Goal: Task Accomplishment & Management: Use online tool/utility

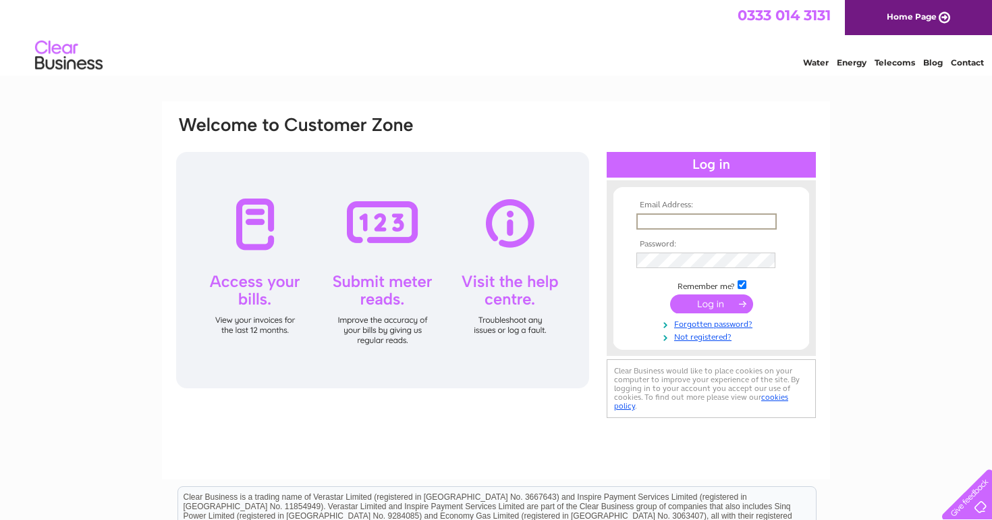
type input "Kriszta@elpic.co.uk"
click at [711, 302] on input "submit" at bounding box center [711, 303] width 83 height 19
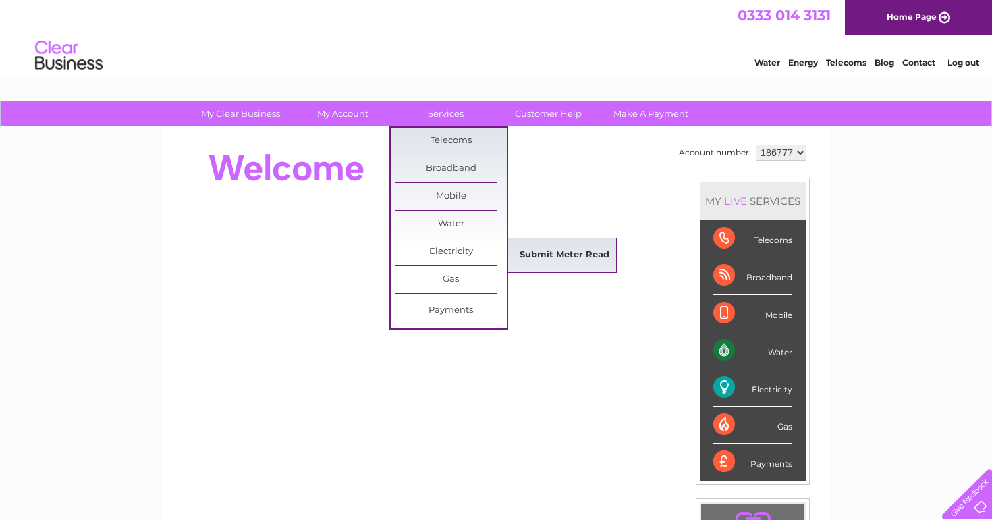
click at [553, 254] on link "Submit Meter Read" at bounding box center [564, 255] width 111 height 27
click at [548, 254] on link "Submit Meter Read" at bounding box center [564, 255] width 111 height 27
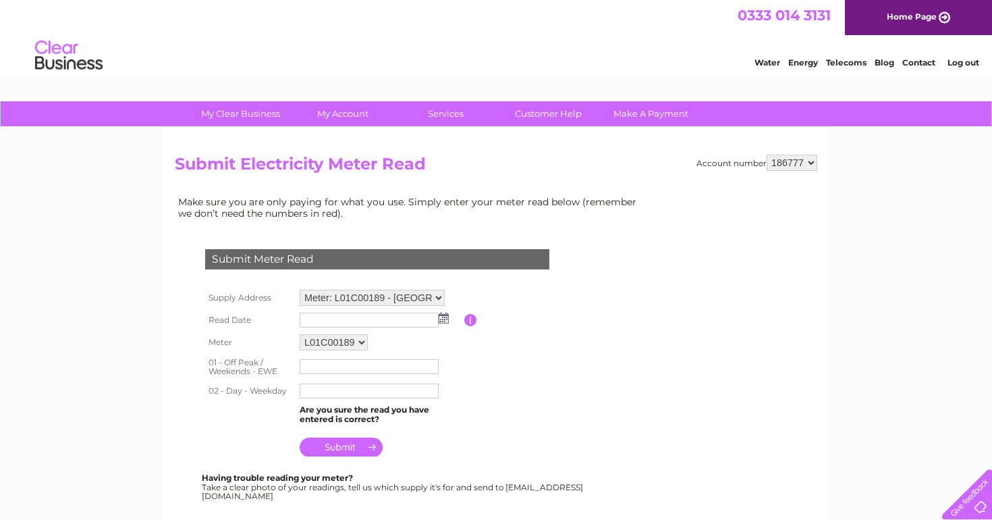
click at [444, 319] on img at bounding box center [444, 317] width 10 height 11
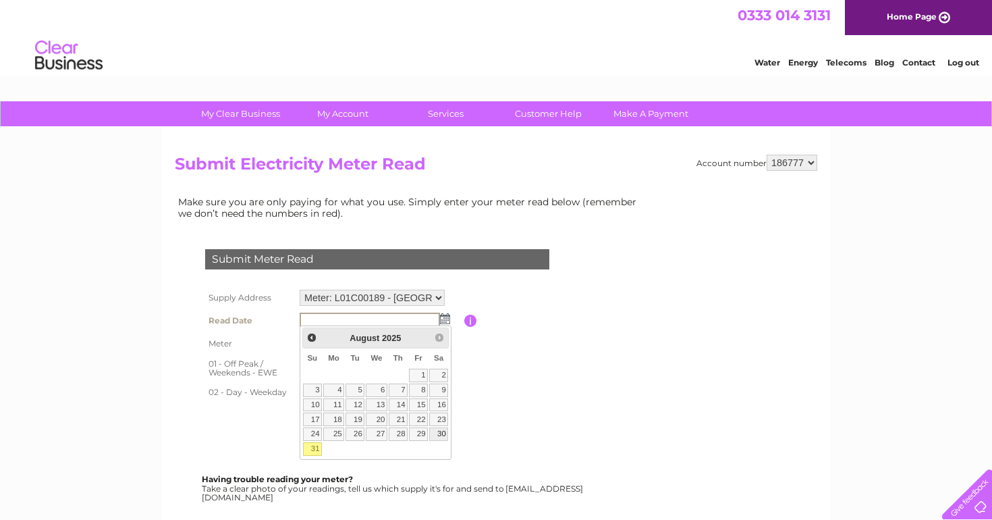
click at [437, 433] on link "30" at bounding box center [438, 433] width 19 height 13
type input "2025/08/30"
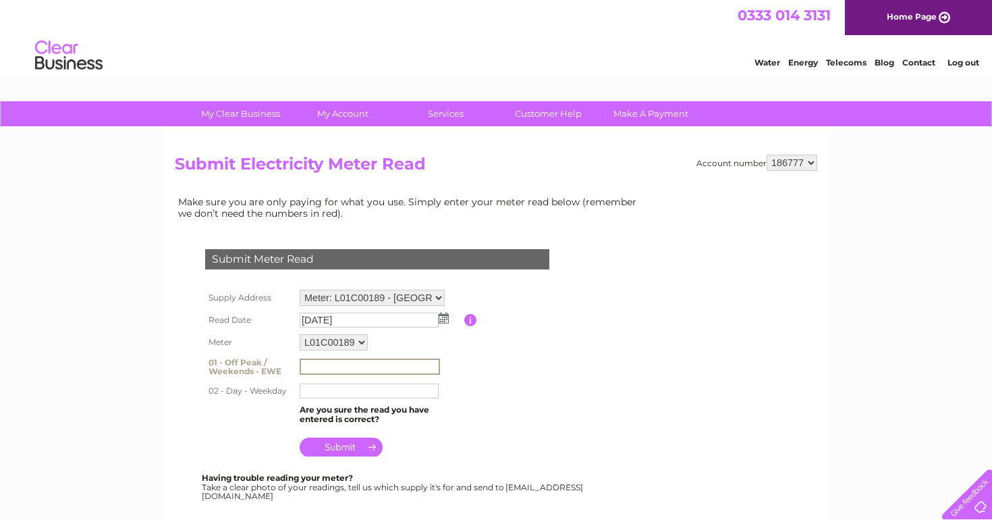
click at [330, 361] on input "text" at bounding box center [370, 366] width 140 height 16
type input "462373"
click at [320, 385] on input "text" at bounding box center [369, 390] width 139 height 15
type input "271578"
click at [358, 445] on input "submit" at bounding box center [341, 448] width 83 height 19
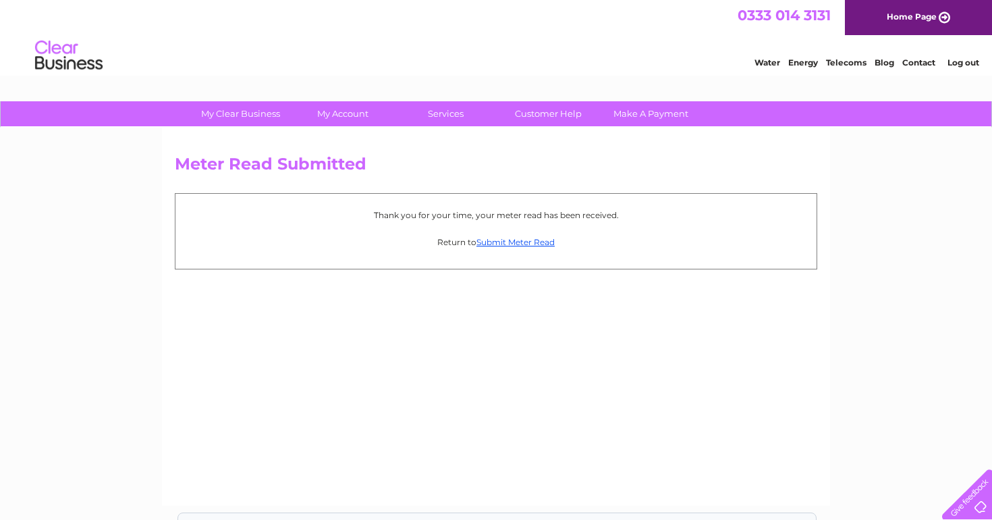
click at [956, 64] on link "Log out" at bounding box center [964, 62] width 32 height 10
